Goal: Book appointment/travel/reservation

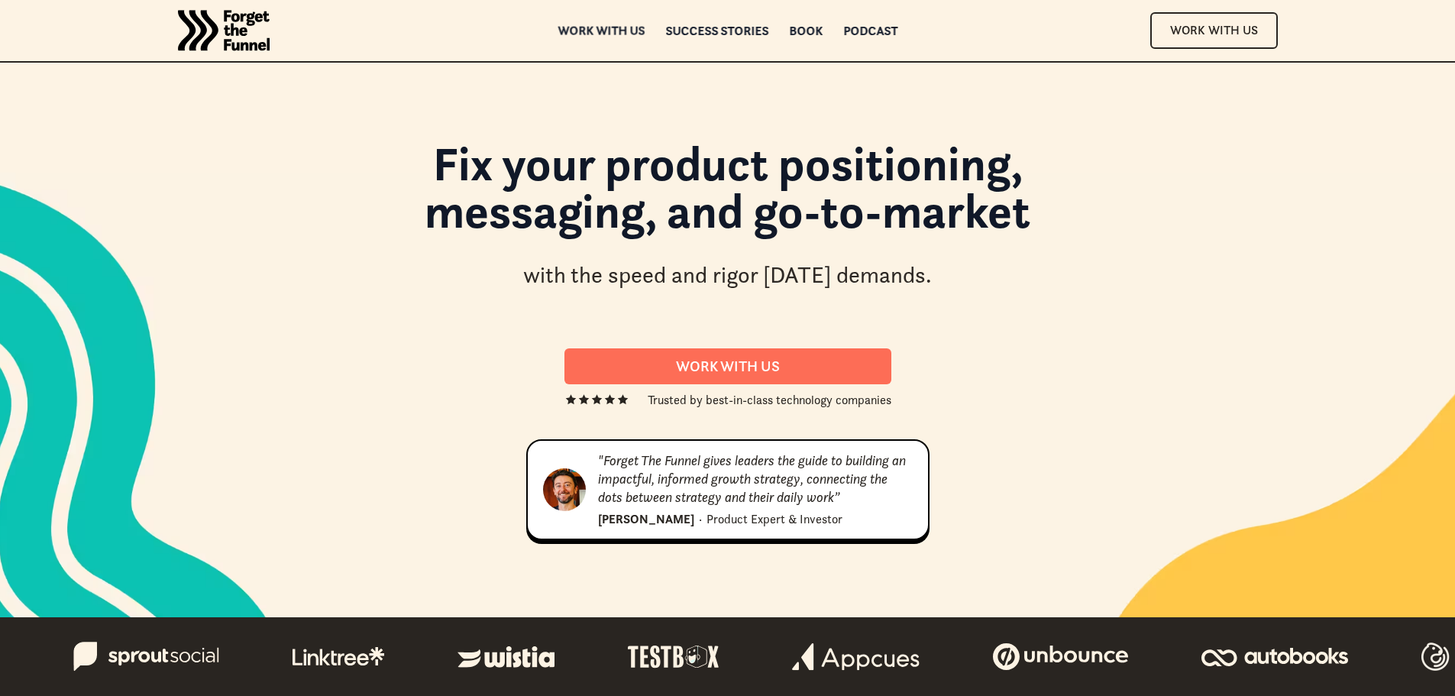
click at [599, 34] on div "Work with us" at bounding box center [600, 30] width 87 height 11
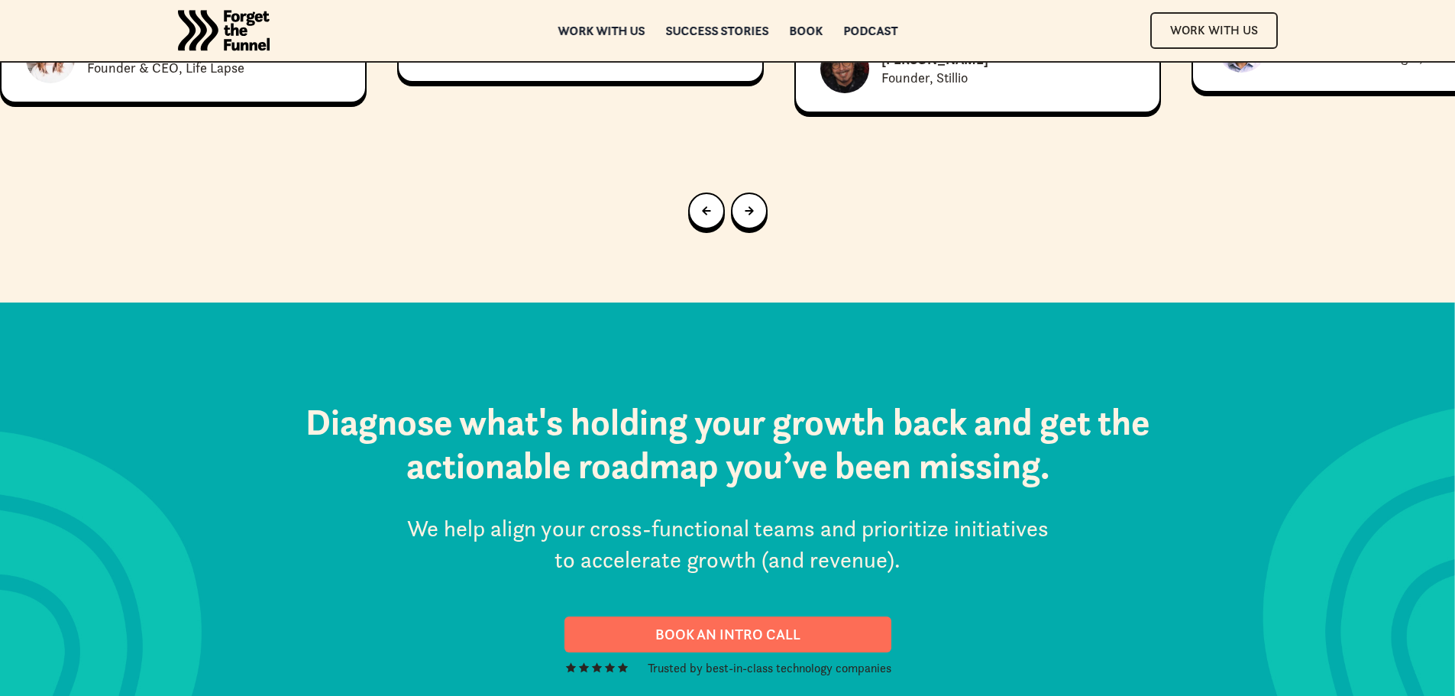
scroll to position [7839, 0]
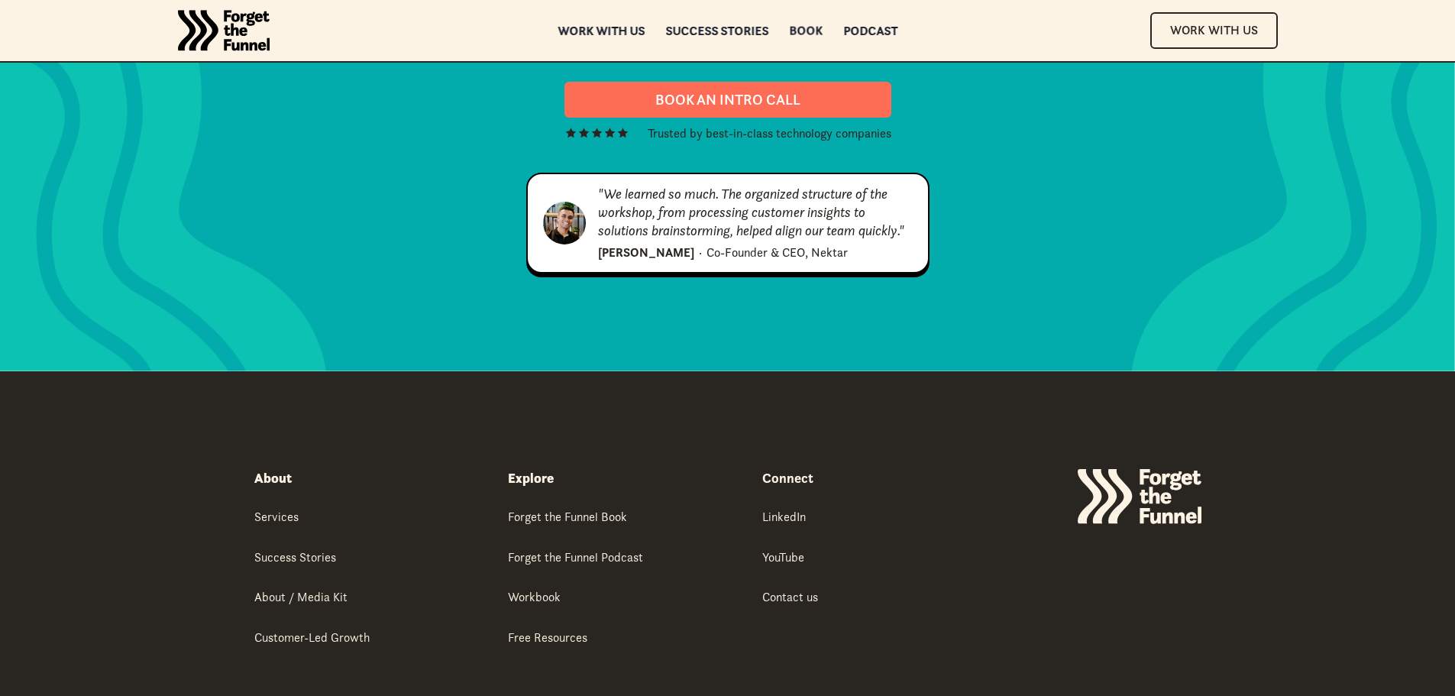
click at [801, 29] on div "Book" at bounding box center [806, 30] width 34 height 11
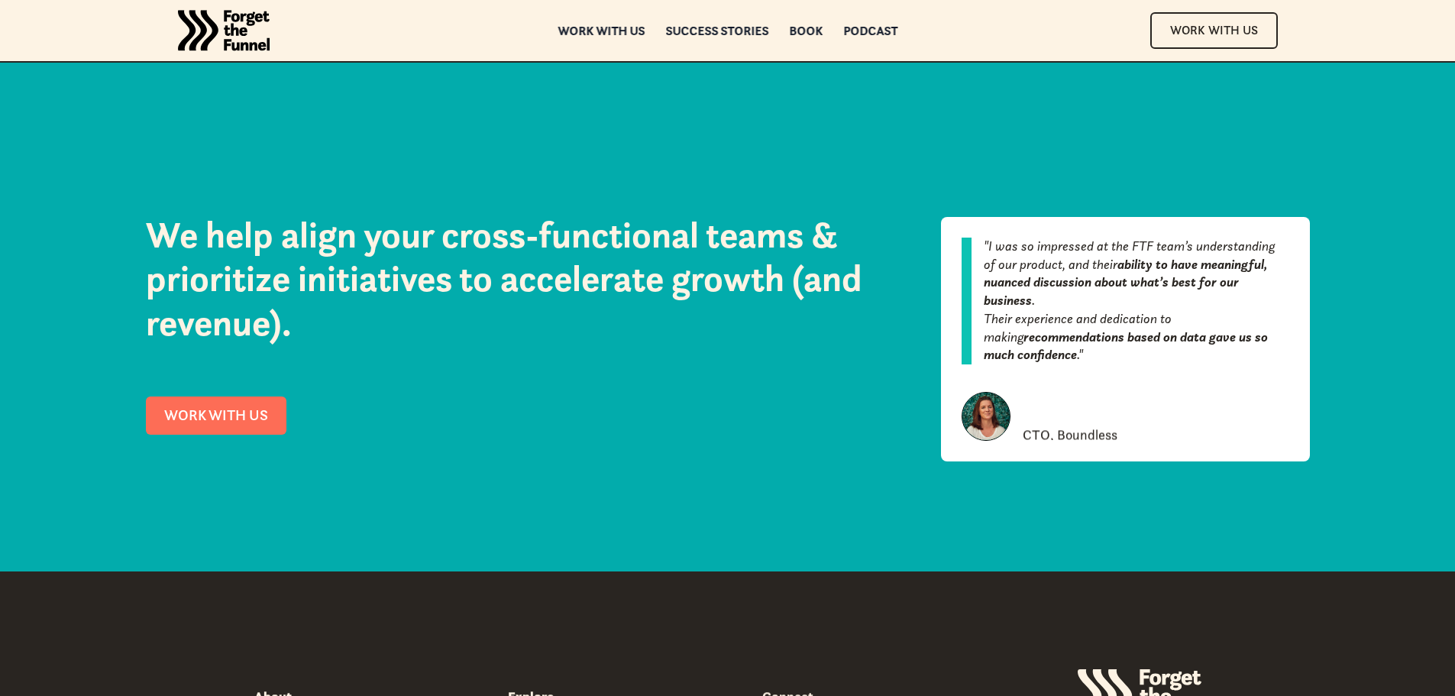
scroll to position [6948, 0]
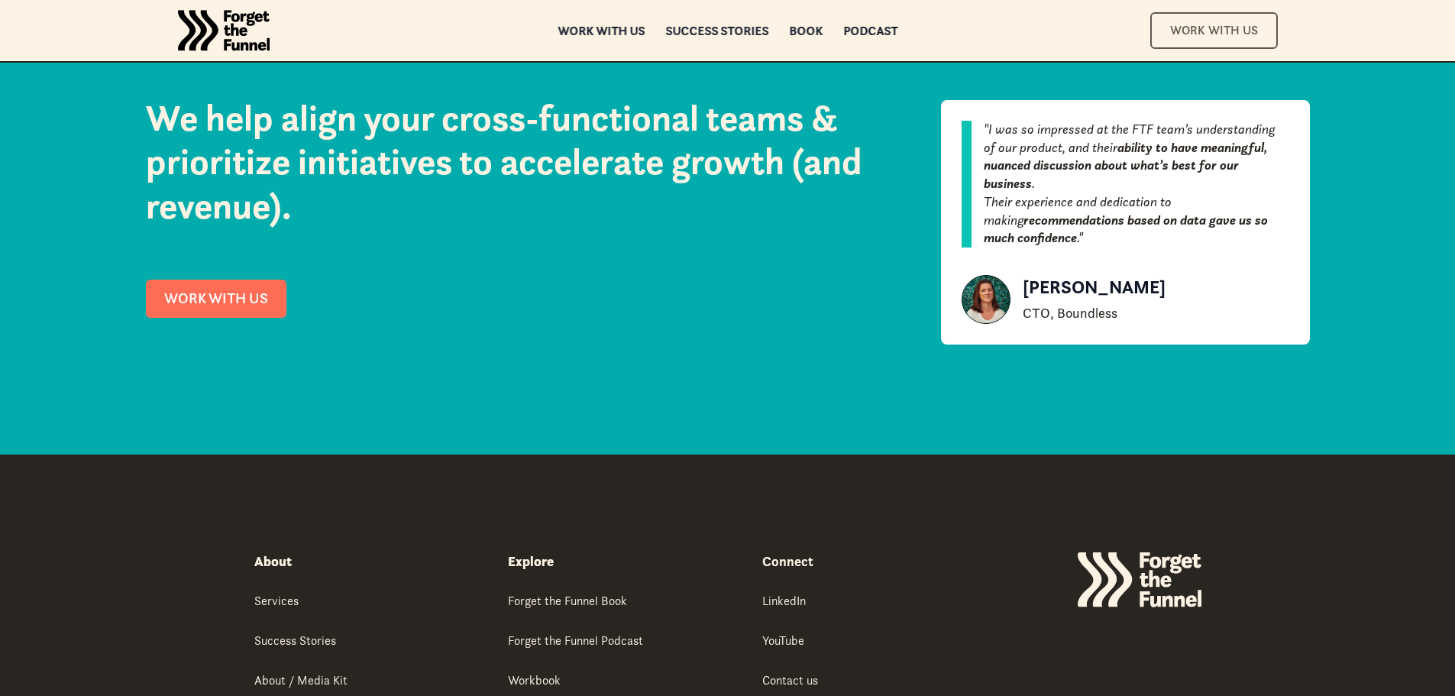
click at [1224, 30] on link "Work With Us" at bounding box center [1214, 30] width 128 height 36
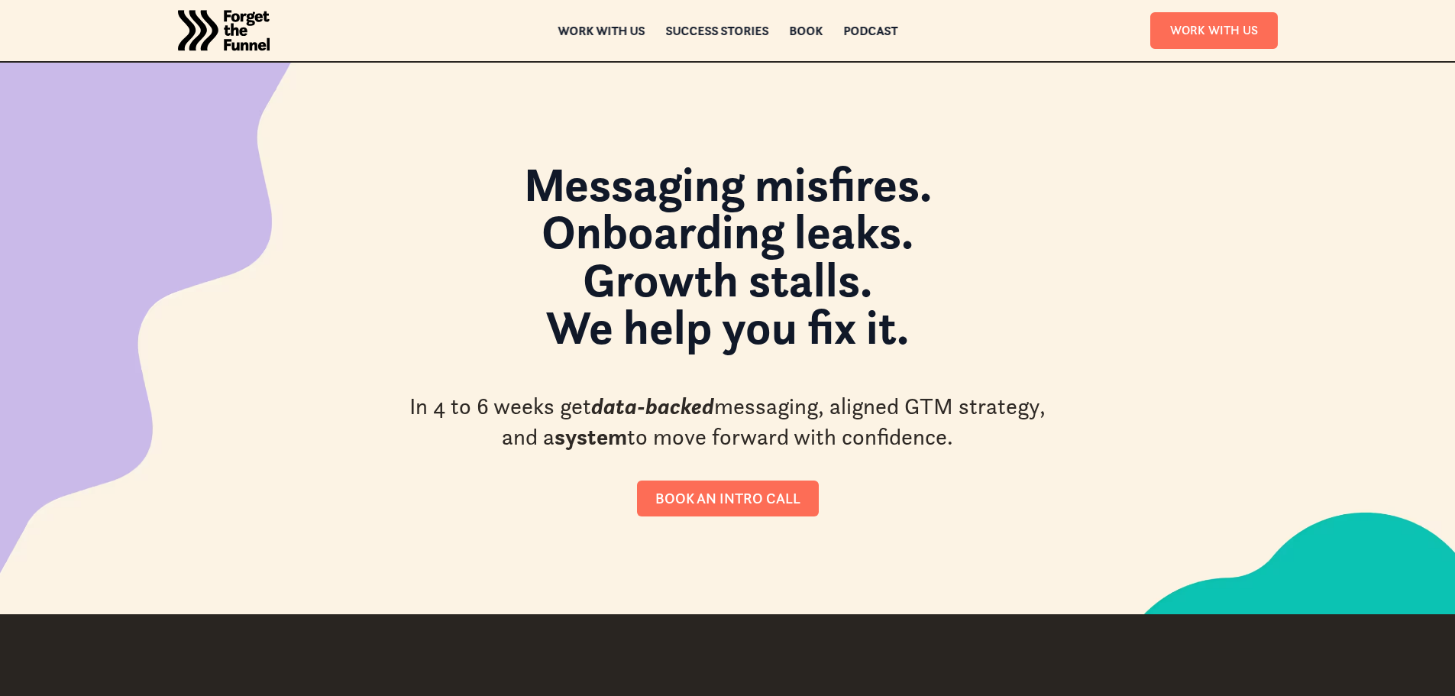
scroll to position [357, 0]
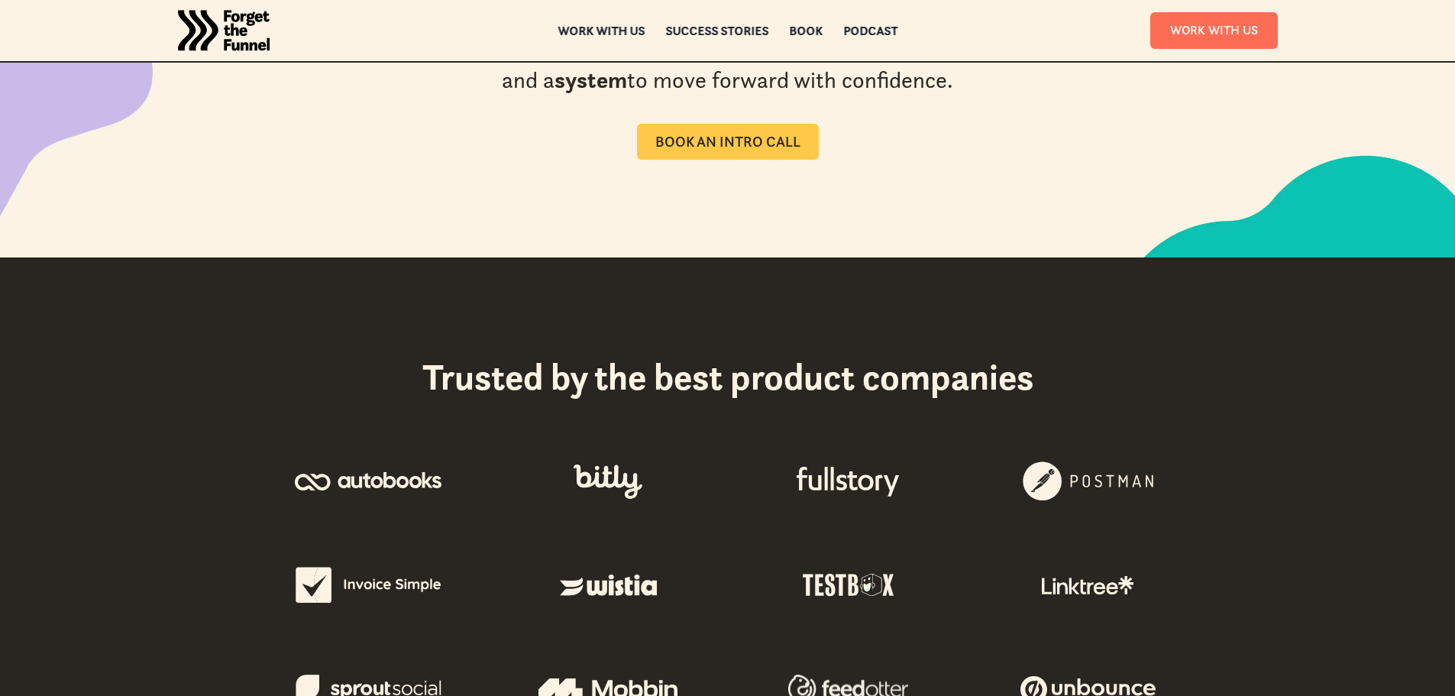
click at [731, 136] on div "Book an intro call" at bounding box center [727, 142] width 145 height 18
